Goal: Information Seeking & Learning: Learn about a topic

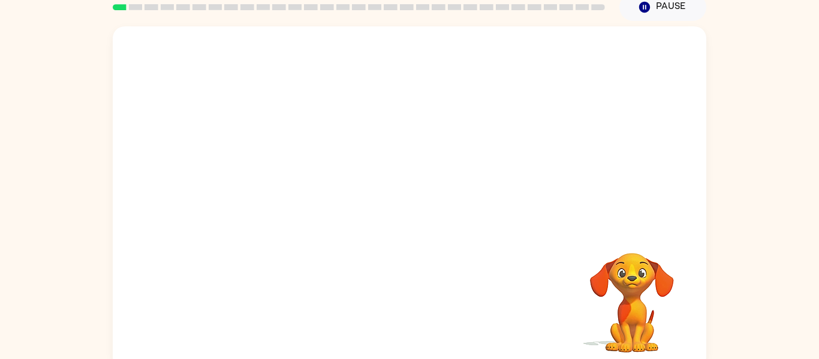
scroll to position [62, 0]
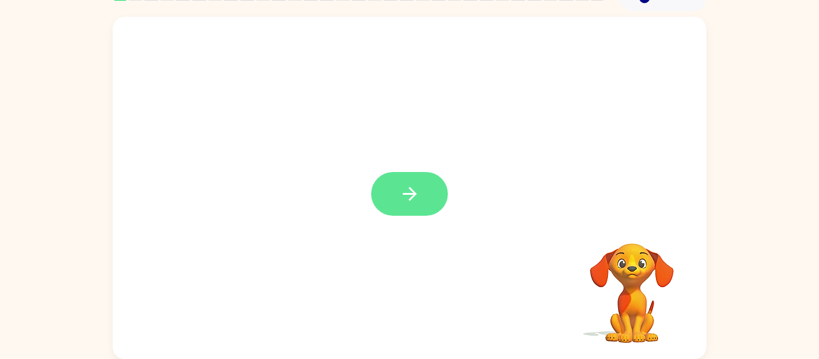
click at [437, 184] on button "button" at bounding box center [409, 194] width 77 height 44
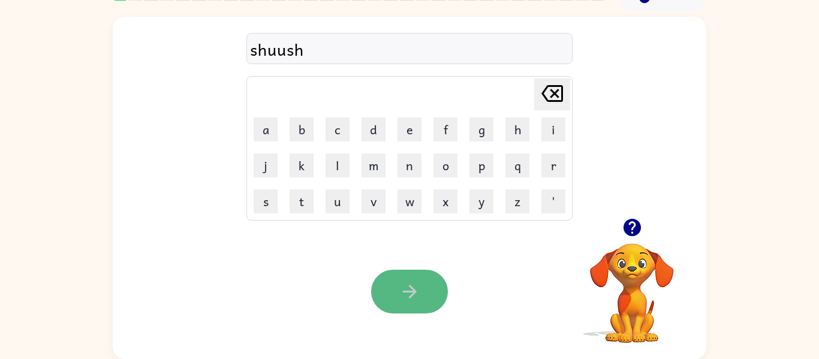
click at [424, 276] on button "button" at bounding box center [409, 292] width 77 height 44
click at [323, 301] on div "Your browser must support playing .mp4 files to use Literably. Please try using…" at bounding box center [409, 291] width 593 height 135
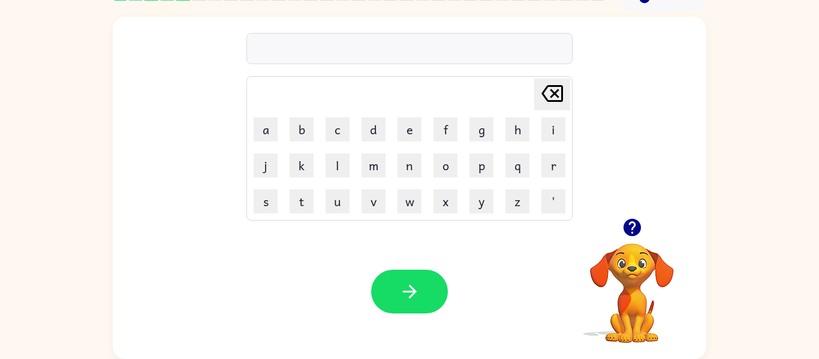
click at [629, 222] on icon "button" at bounding box center [631, 227] width 17 height 17
click at [313, 44] on div "siver" at bounding box center [409, 49] width 319 height 25
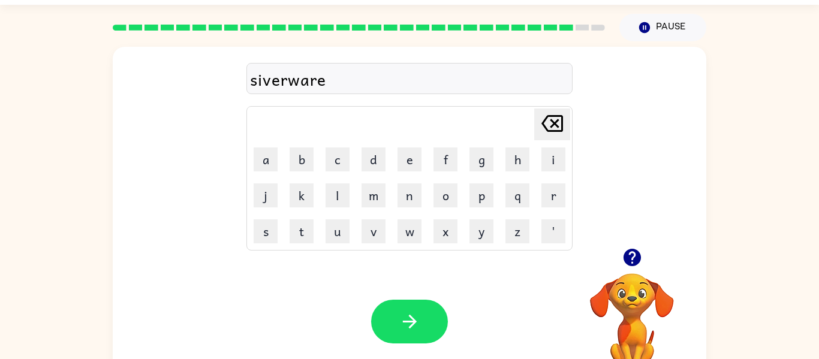
scroll to position [0, 0]
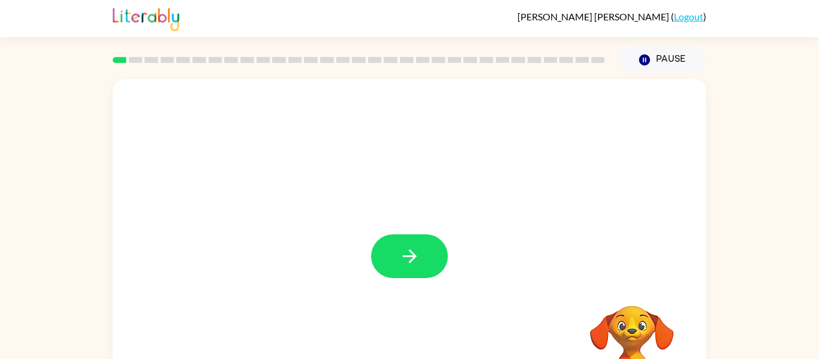
click at [391, 221] on div at bounding box center [409, 250] width 593 height 342
click at [394, 225] on div at bounding box center [409, 250] width 593 height 342
click at [403, 243] on button "button" at bounding box center [409, 256] width 77 height 44
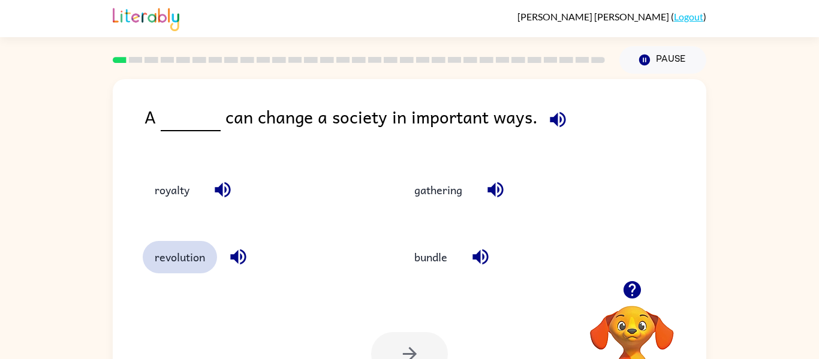
click at [176, 254] on button "revolution" at bounding box center [180, 257] width 74 height 32
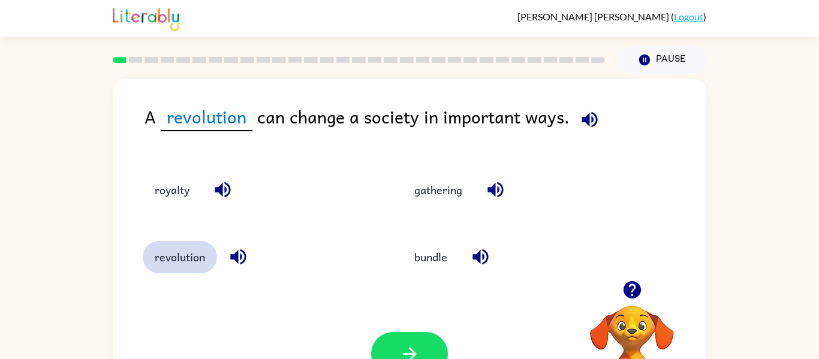
click at [143, 241] on button "revolution" at bounding box center [180, 257] width 74 height 32
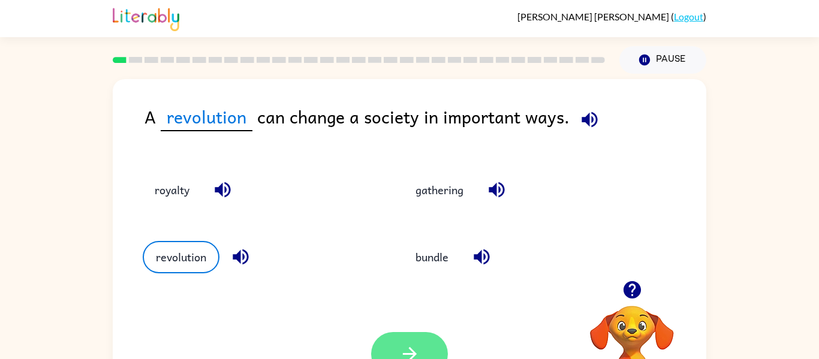
click at [410, 343] on button "button" at bounding box center [409, 354] width 77 height 44
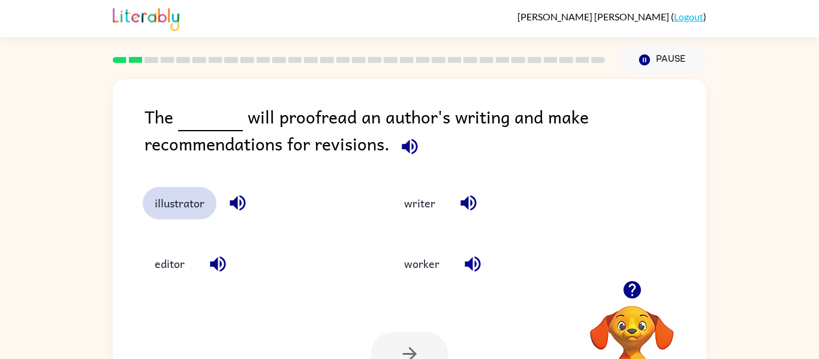
click at [174, 209] on button "illustrator" at bounding box center [180, 203] width 74 height 32
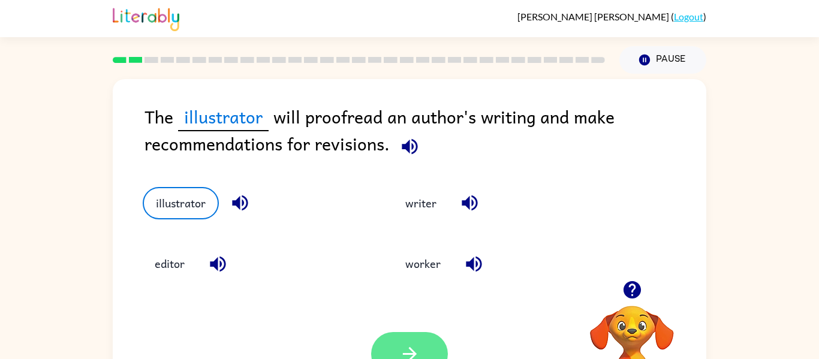
click at [420, 339] on button "button" at bounding box center [409, 354] width 77 height 44
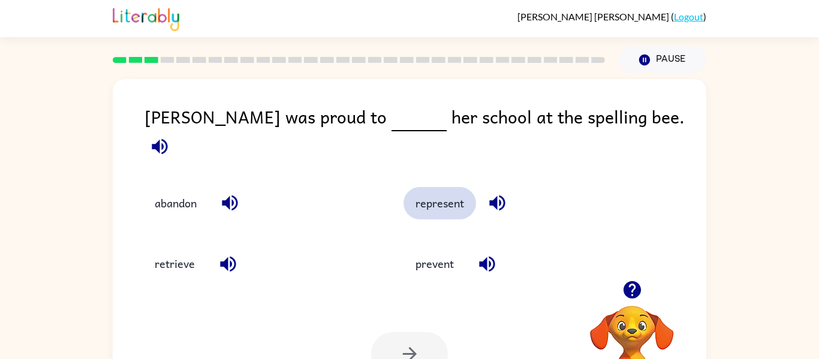
click at [428, 200] on button "represent" at bounding box center [439, 203] width 73 height 32
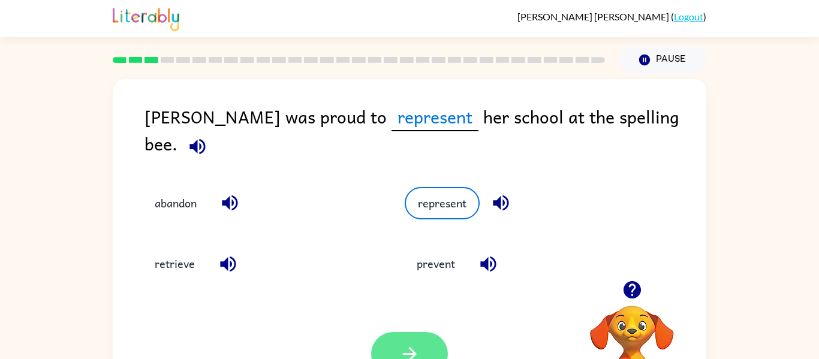
click at [411, 344] on icon "button" at bounding box center [409, 353] width 21 height 21
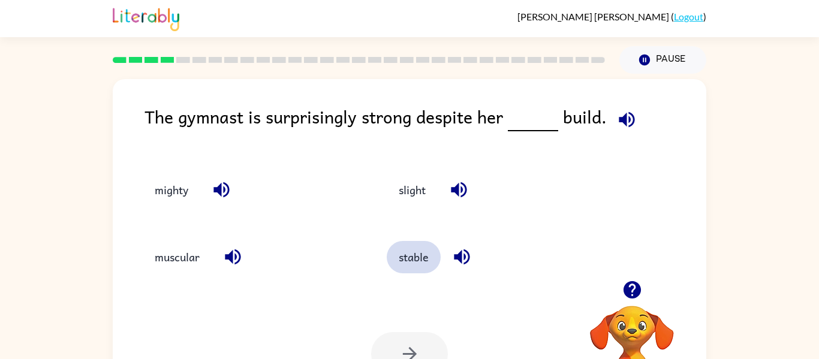
click at [432, 258] on button "stable" at bounding box center [414, 257] width 54 height 32
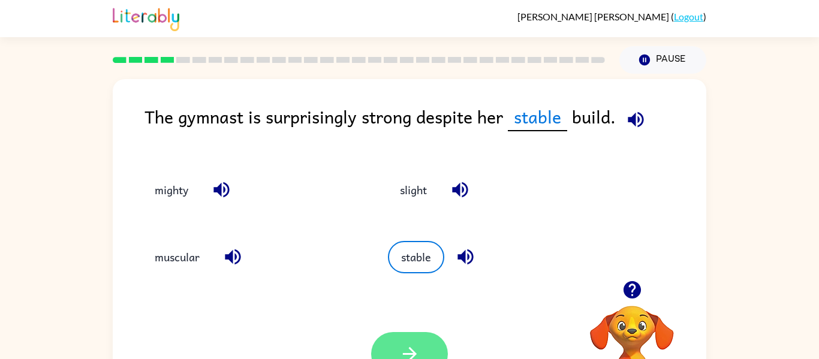
click at [428, 347] on button "button" at bounding box center [409, 354] width 77 height 44
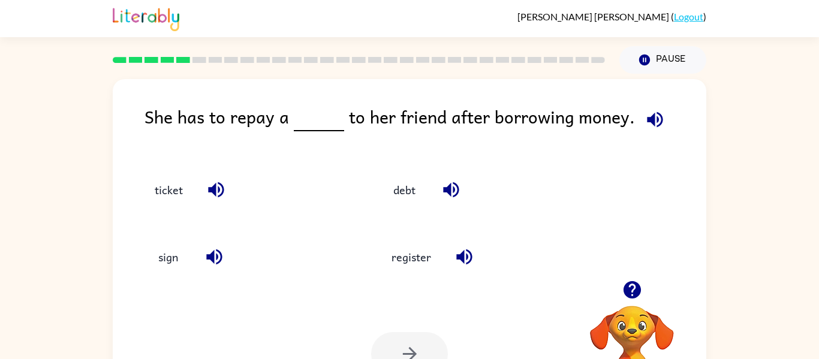
click at [440, 191] on icon "button" at bounding box center [450, 189] width 21 height 21
click at [400, 191] on button "debt" at bounding box center [404, 189] width 50 height 32
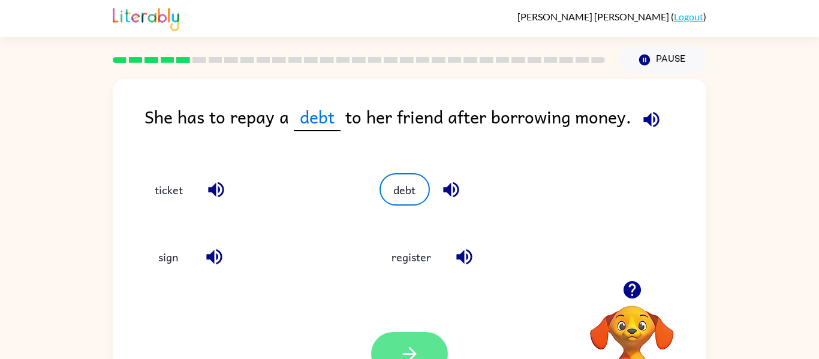
click at [397, 339] on button "button" at bounding box center [409, 354] width 77 height 44
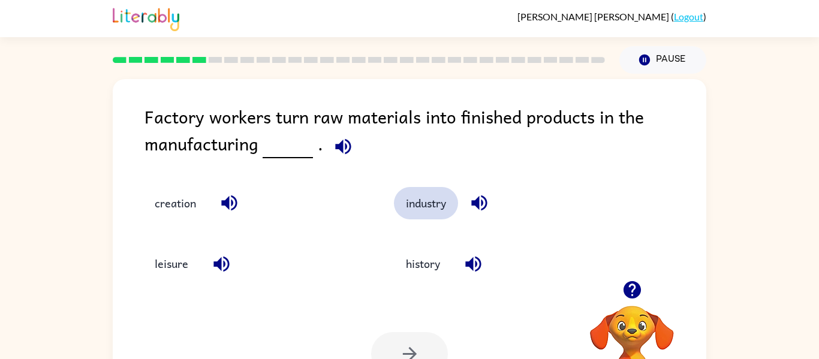
click at [436, 197] on button "industry" at bounding box center [426, 203] width 64 height 32
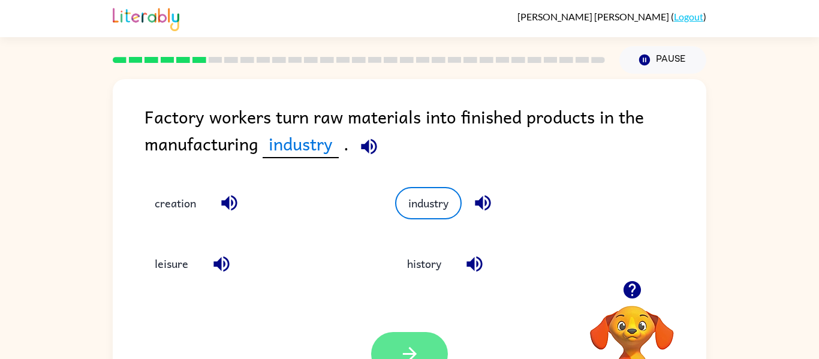
click at [430, 338] on button "button" at bounding box center [409, 354] width 77 height 44
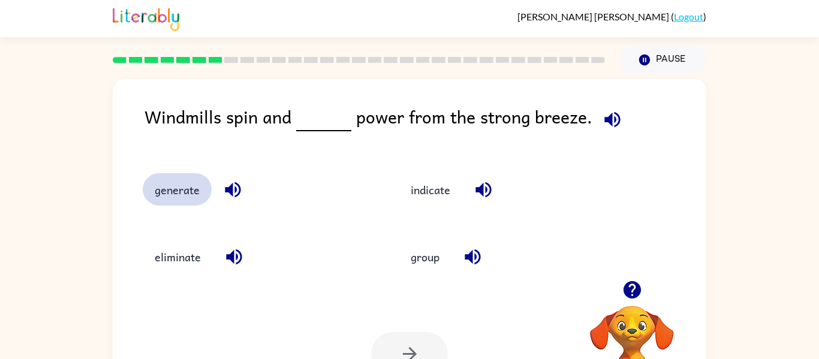
click at [177, 198] on button "generate" at bounding box center [177, 189] width 69 height 32
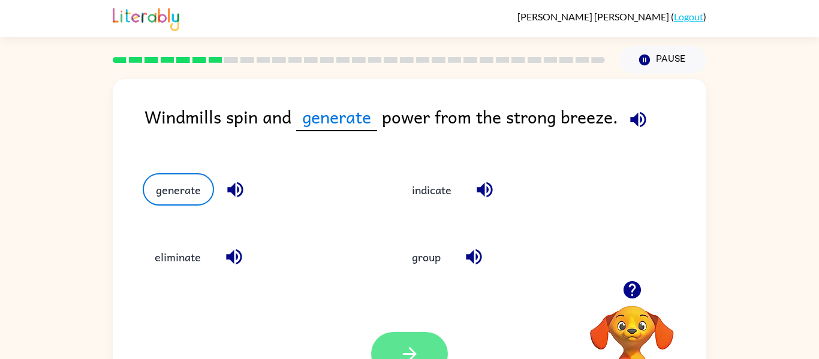
click at [397, 347] on button "button" at bounding box center [409, 354] width 77 height 44
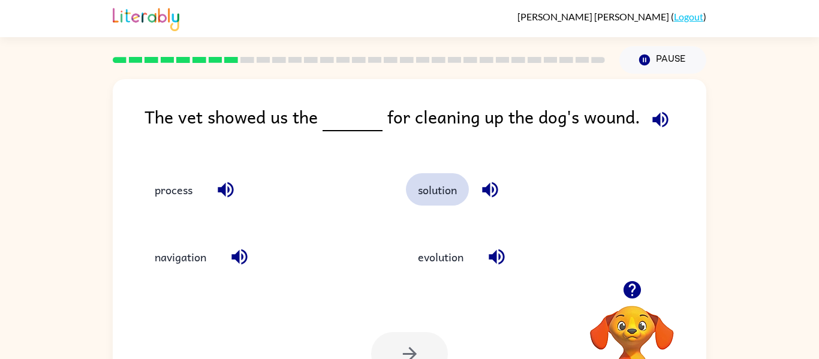
click at [444, 196] on button "solution" at bounding box center [437, 189] width 63 height 32
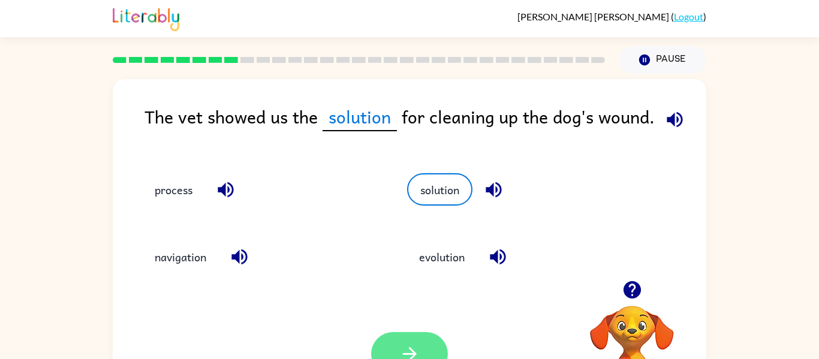
click at [391, 345] on button "button" at bounding box center [409, 354] width 77 height 44
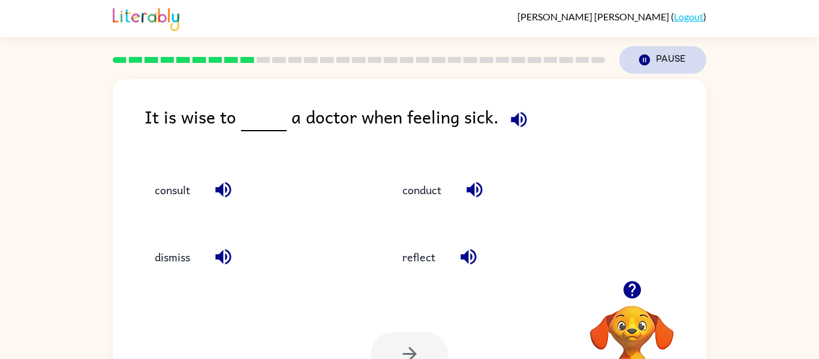
click at [647, 65] on icon "Pause" at bounding box center [644, 59] width 13 height 13
